Goal: Find specific page/section: Find specific page/section

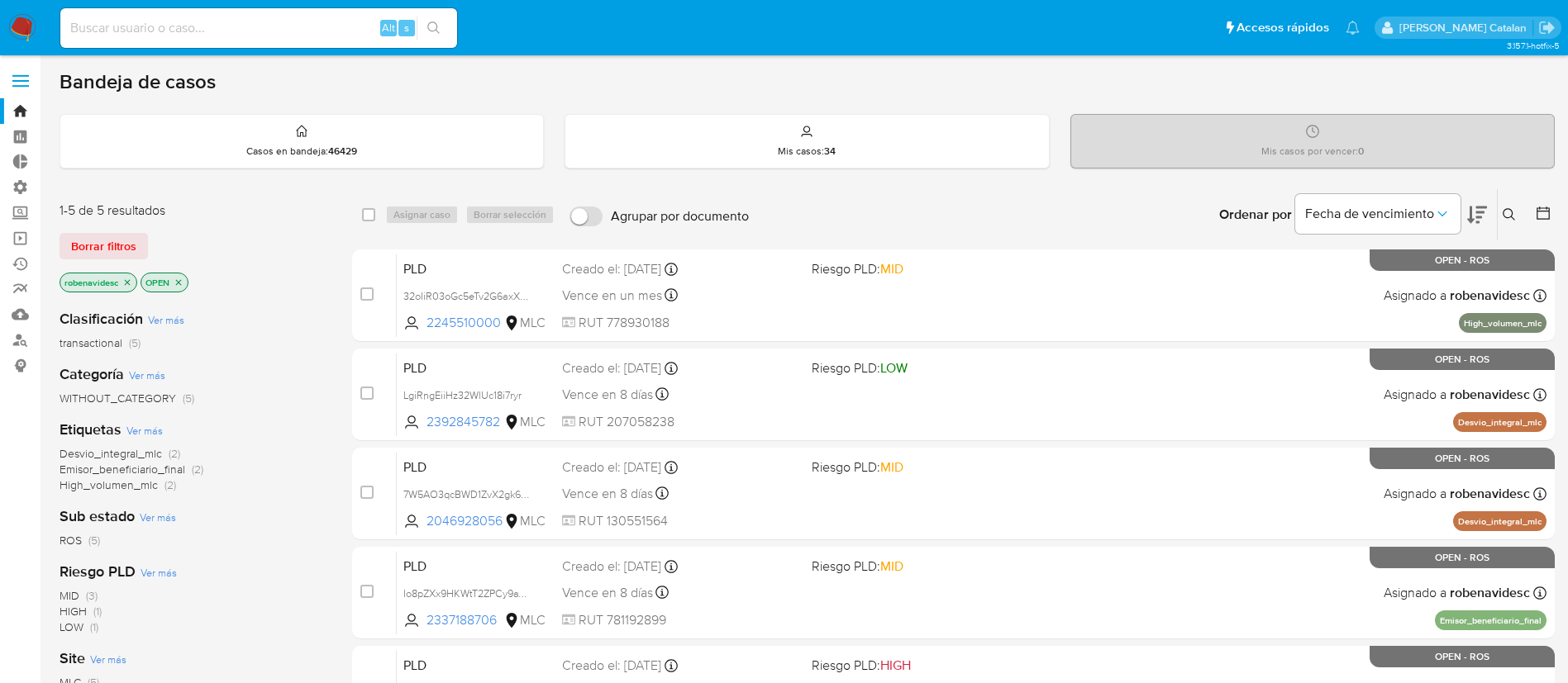
scroll to position [263, 0]
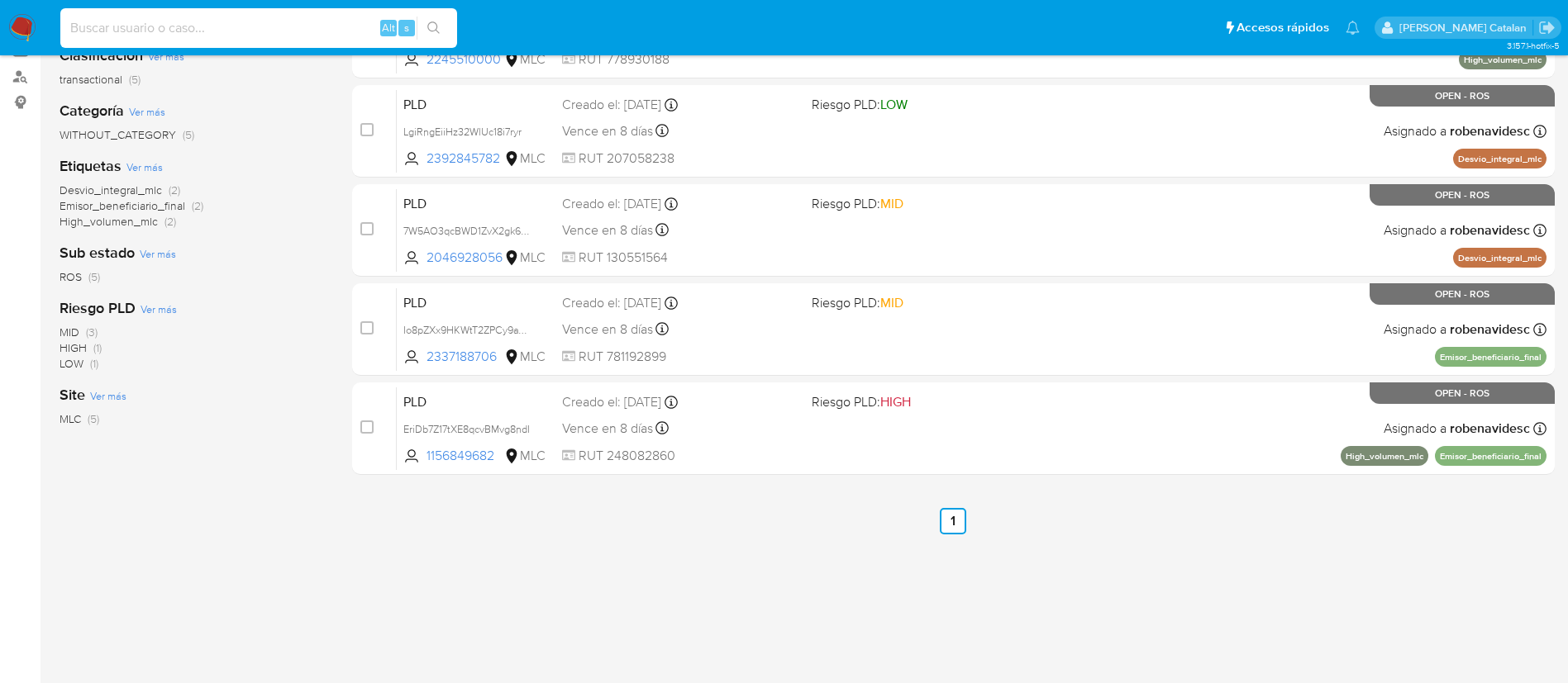
click at [198, 36] on input at bounding box center [258, 28] width 396 height 21
paste input "2665698674"
type input "2665698674"
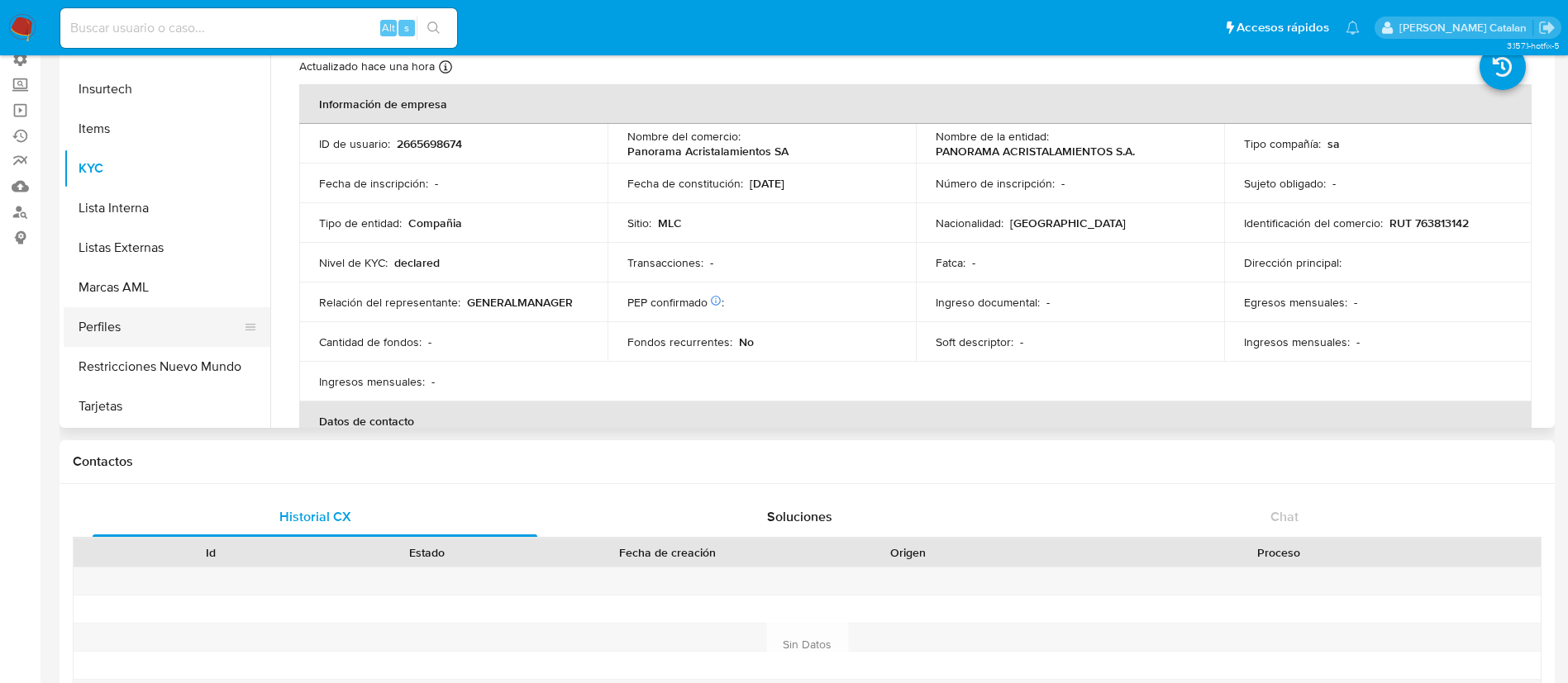
scroll to position [168, 0]
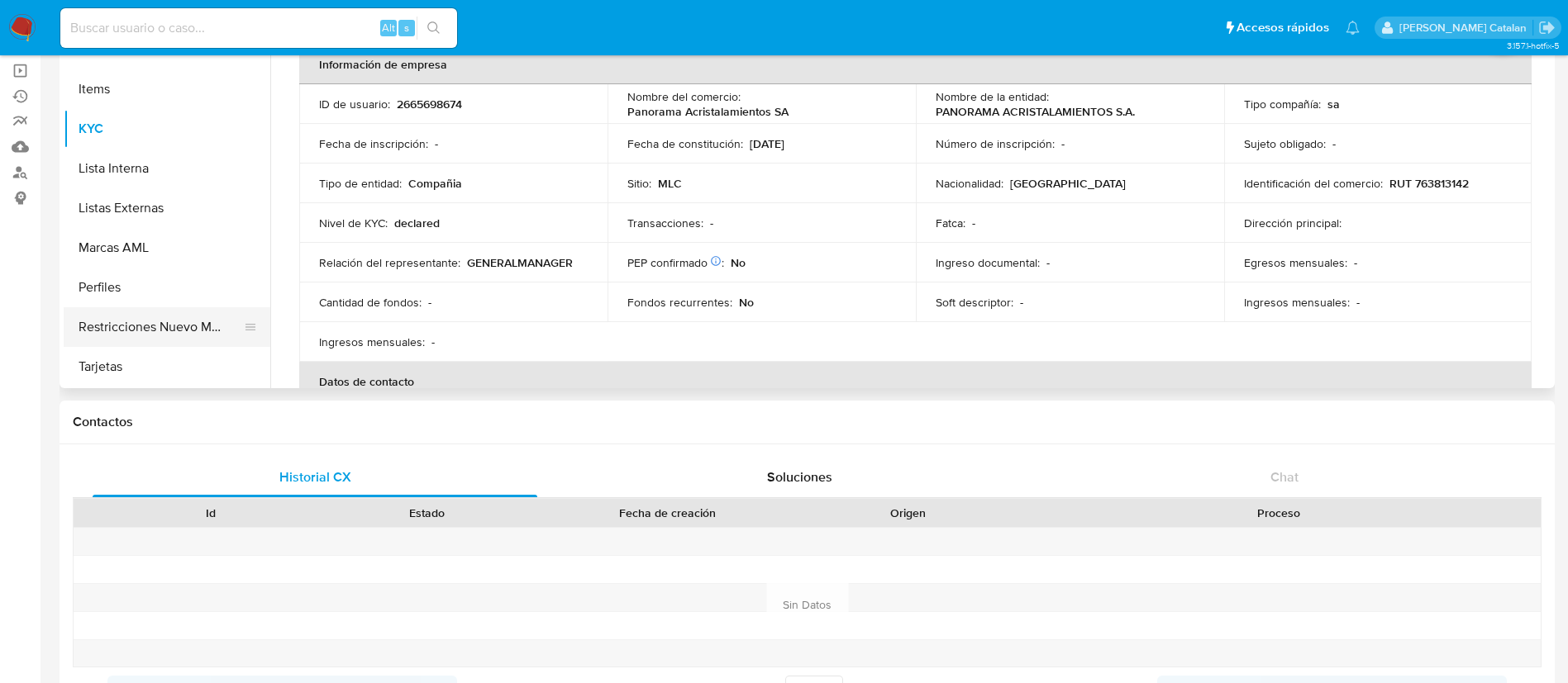
select select "10"
click at [130, 316] on button "Restricciones Nuevo Mundo" at bounding box center [159, 326] width 193 height 40
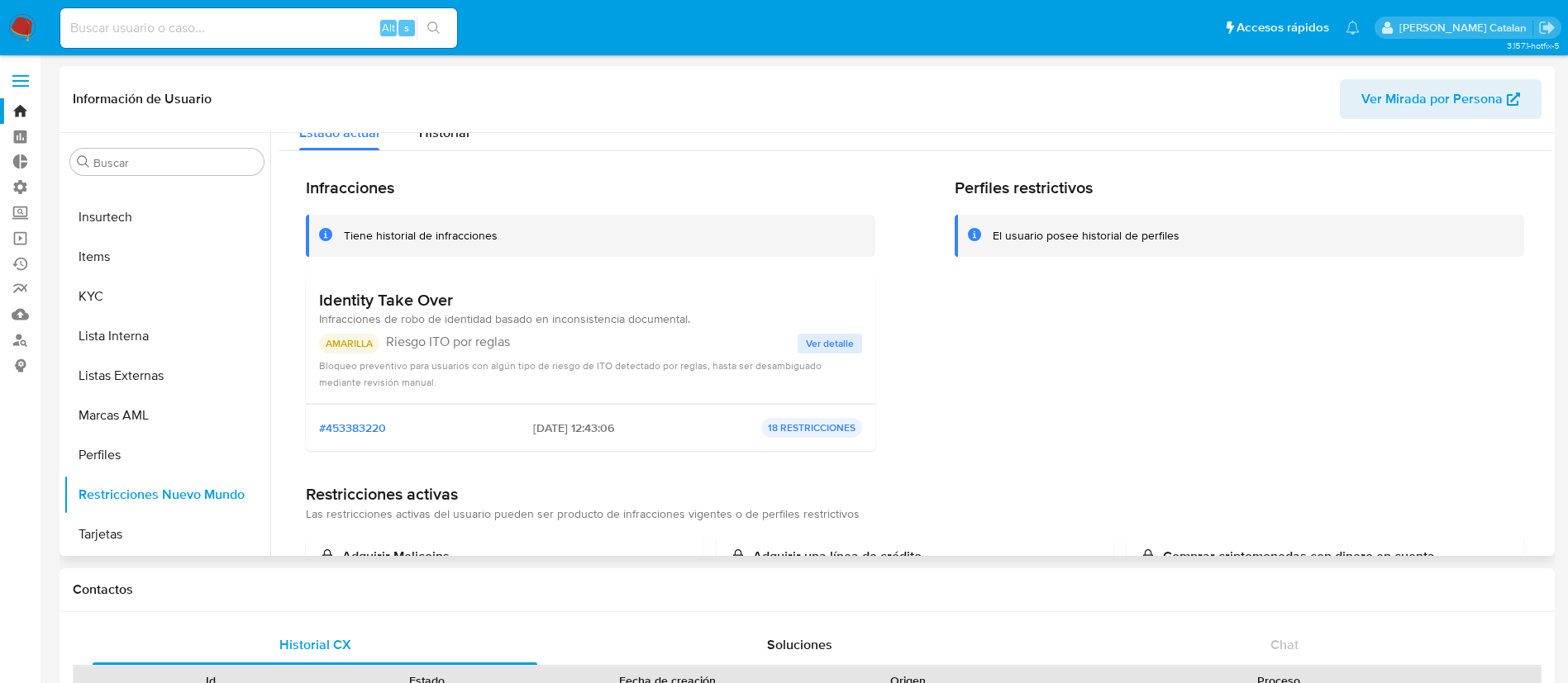
scroll to position [0, 0]
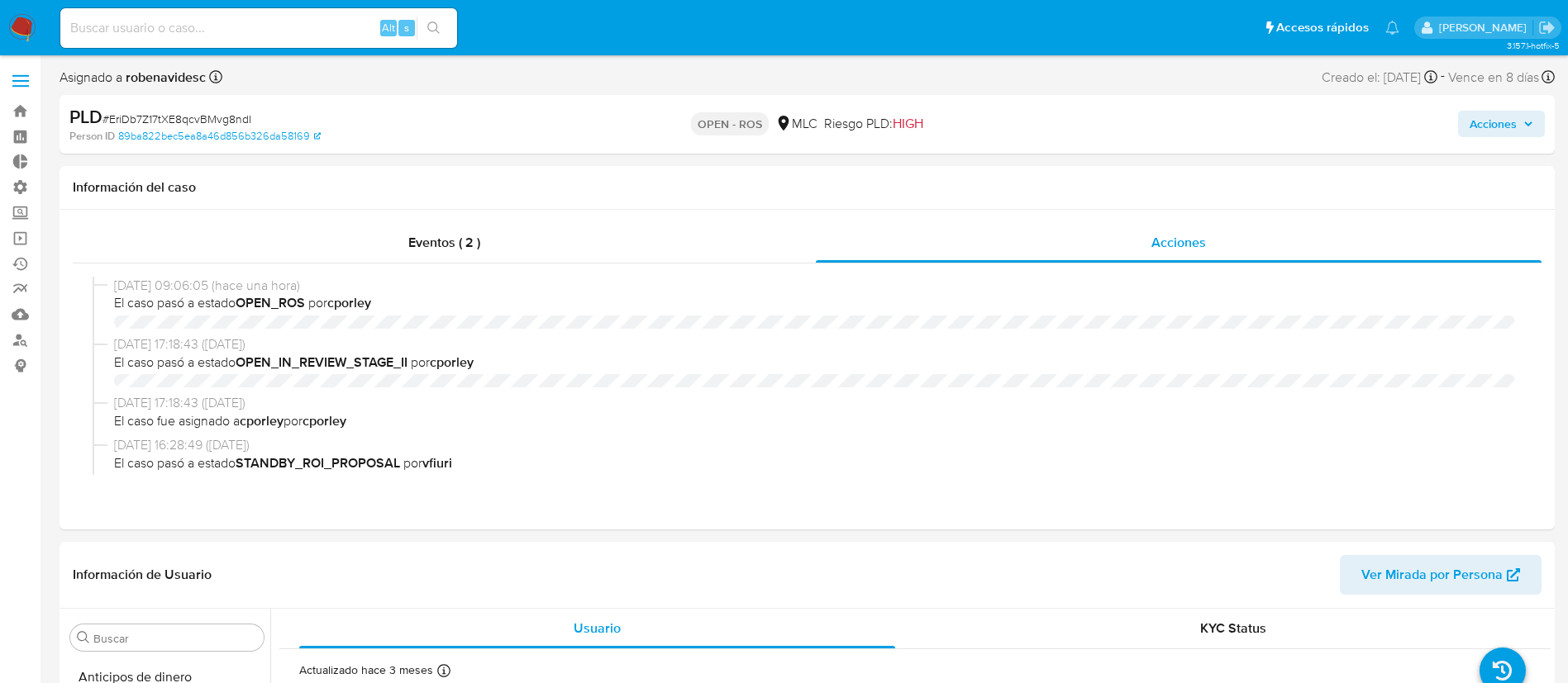
select select "10"
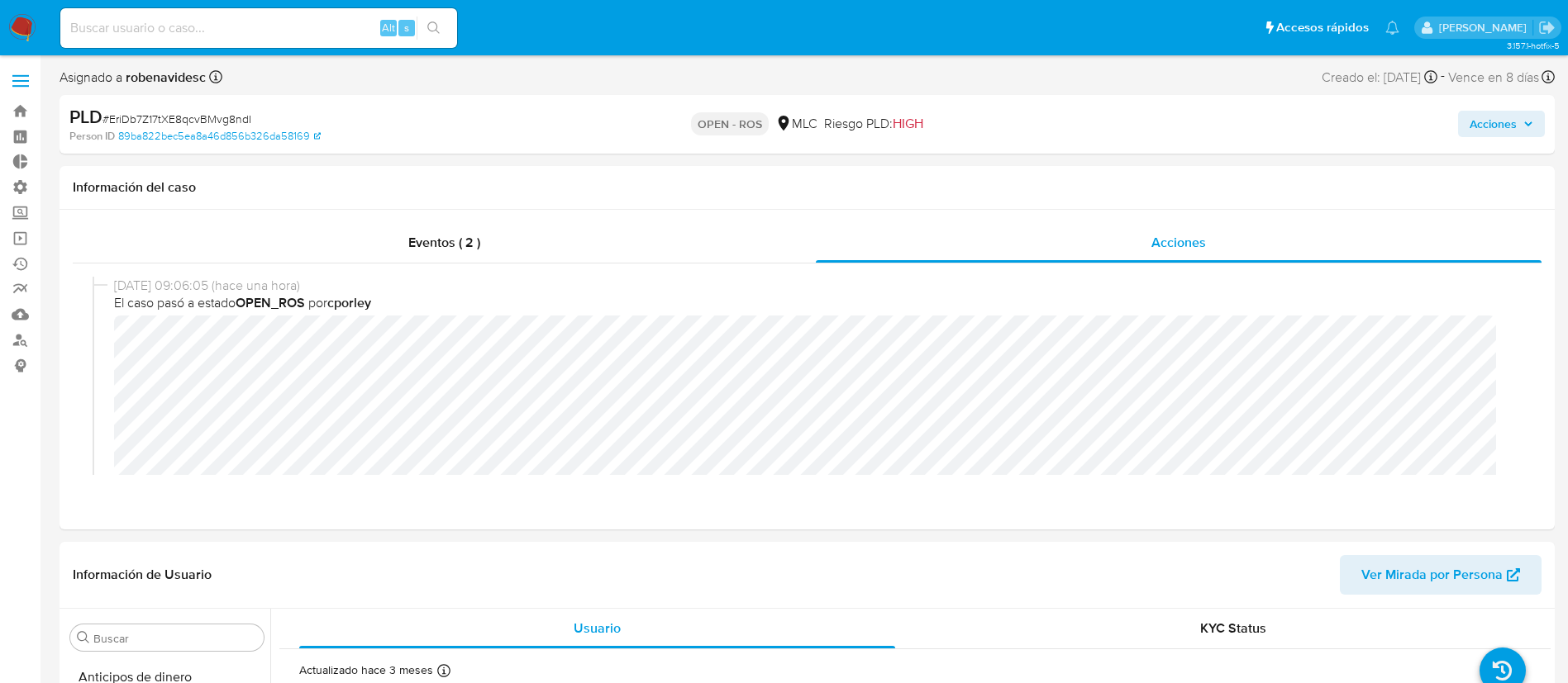
scroll to position [699, 0]
